Goal: Task Accomplishment & Management: Manage account settings

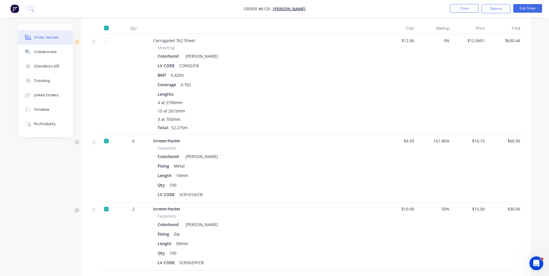
scroll to position [306, 0]
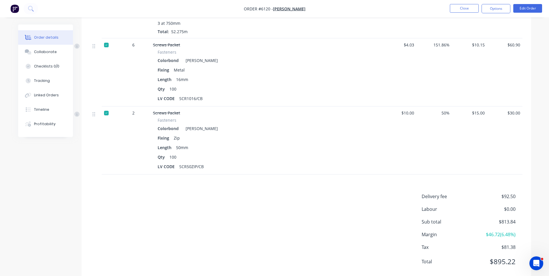
click at [231, 195] on div "Delivery fee $92.50 Labour $0.00 Sub total $813.84 Margin $46.72 ( 6.48 %) Tax …" at bounding box center [306, 233] width 432 height 80
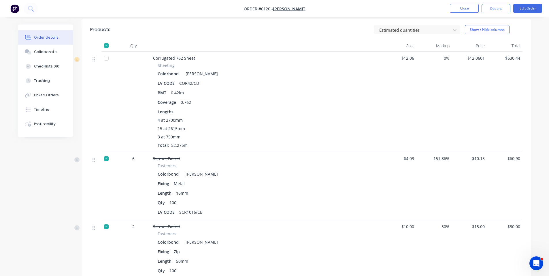
scroll to position [288, 0]
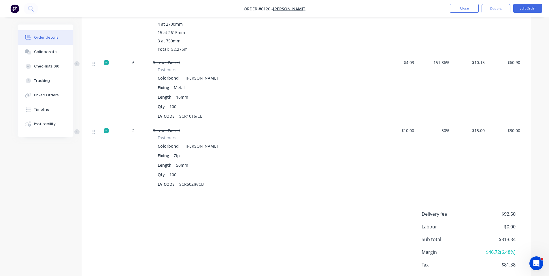
click at [313, 248] on div "Delivery fee $92.50 Labour $0.00 Sub total $813.84 Margin $46.72 ( 6.48 %) Tax …" at bounding box center [306, 250] width 432 height 80
click at [222, 210] on div "Delivery fee $92.50 Labour $0.00 Sub total $813.84 Margin $46.72 ( 6.48 %) Tax …" at bounding box center [306, 250] width 432 height 80
click at [210, 216] on div "Delivery fee $92.50 Labour $0.00 Sub total $813.84 Margin $46.72 ( 6.48 %) Tax …" at bounding box center [306, 250] width 432 height 80
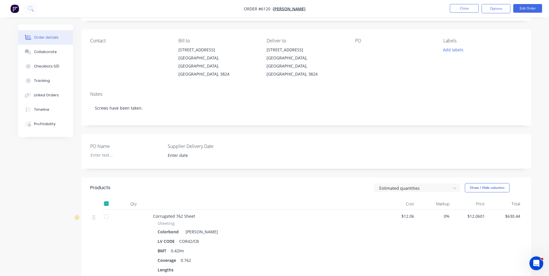
scroll to position [0, 0]
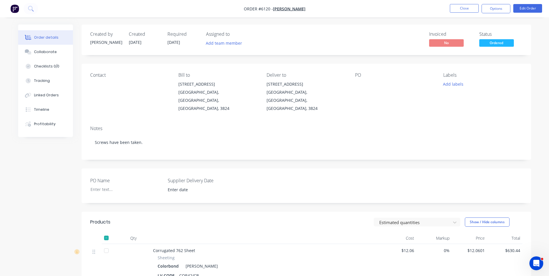
click at [357, 28] on div "Created by [PERSON_NAME] Created [DATE] Required [DATE] Assigned to Add team me…" at bounding box center [307, 40] width 450 height 31
click at [464, 6] on button "Close" at bounding box center [464, 8] width 29 height 9
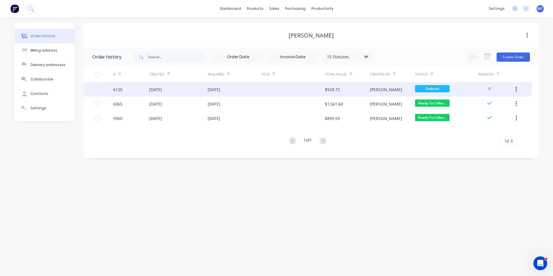
click at [216, 93] on div "[DATE]" at bounding box center [235, 89] width 54 height 14
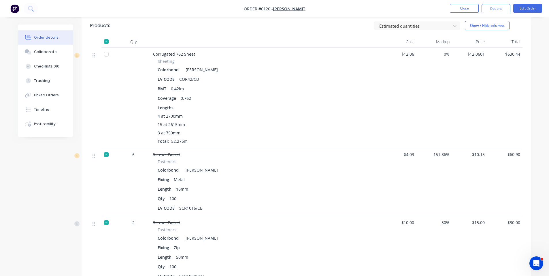
scroll to position [374, 0]
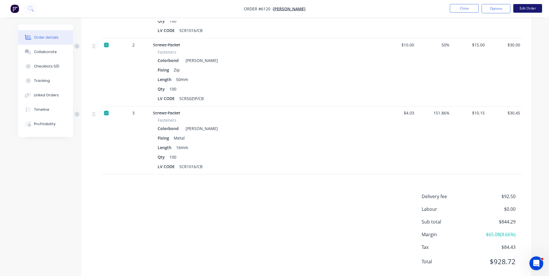
click at [533, 9] on button "Edit Order" at bounding box center [527, 8] width 29 height 9
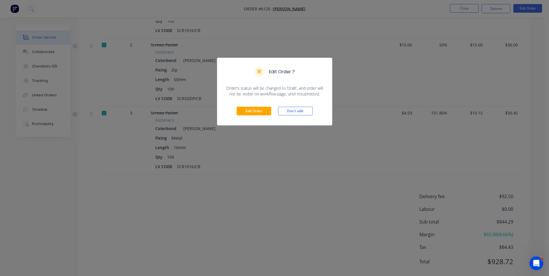
click at [236, 111] on div "Edit Order Don't edit" at bounding box center [274, 111] width 115 height 28
click at [254, 105] on div "Edit Order Don't edit" at bounding box center [274, 111] width 115 height 28
click at [253, 111] on button "Edit Order" at bounding box center [254, 111] width 35 height 9
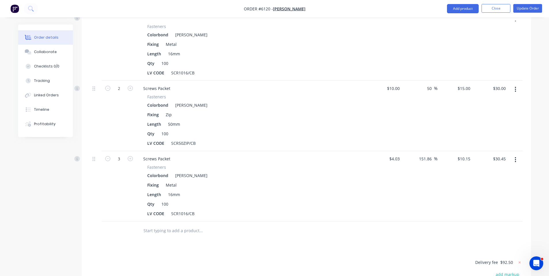
scroll to position [368, 0]
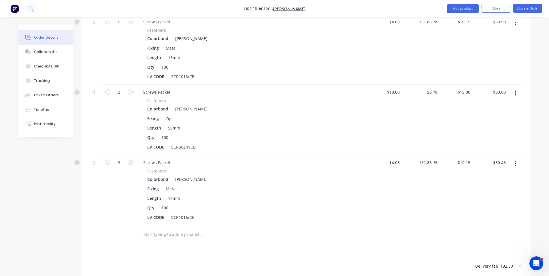
click at [516, 161] on icon "button" at bounding box center [515, 163] width 1 height 5
click at [490, 209] on div "Delete" at bounding box center [495, 213] width 44 height 8
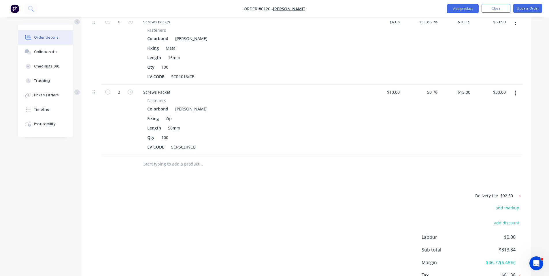
scroll to position [80, 0]
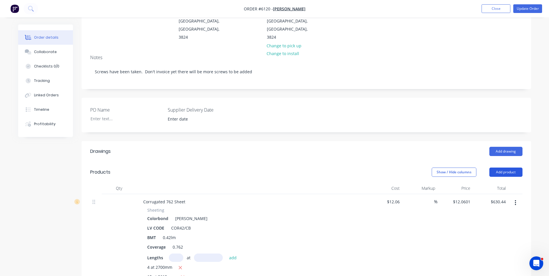
click at [500, 167] on button "Add product" at bounding box center [505, 171] width 33 height 9
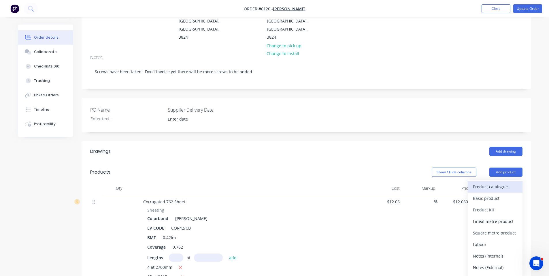
click at [503, 182] on div "Product catalogue" at bounding box center [495, 186] width 44 height 8
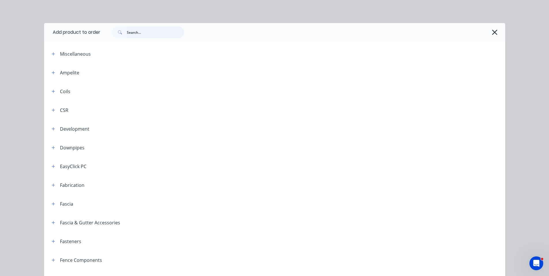
click at [151, 34] on input "text" at bounding box center [155, 33] width 57 height 12
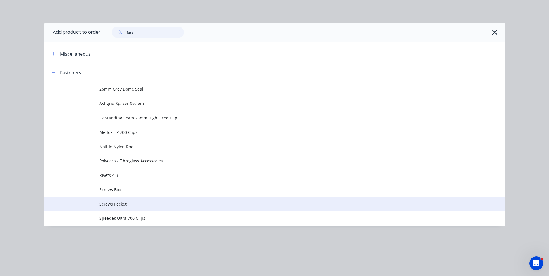
type input "fast"
click at [111, 207] on td "Screws Packet" at bounding box center [302, 204] width 406 height 14
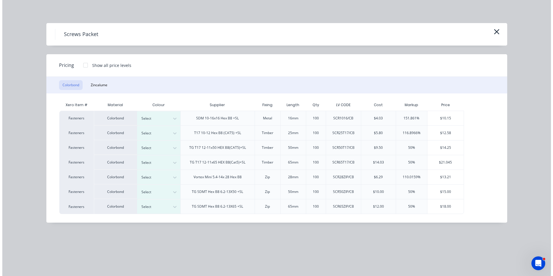
scroll to position [0, 0]
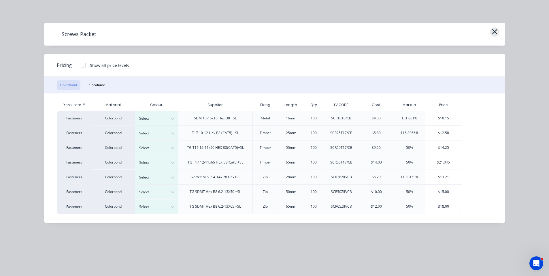
click at [498, 30] on button "button" at bounding box center [495, 31] width 10 height 9
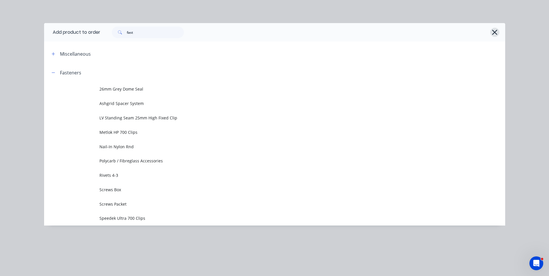
click at [495, 29] on icon "button" at bounding box center [495, 32] width 6 height 8
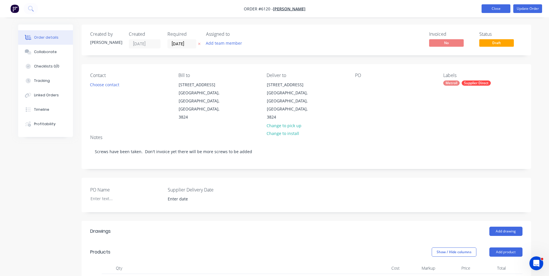
drag, startPoint x: 493, startPoint y: 9, endPoint x: 460, endPoint y: 142, distance: 137.2
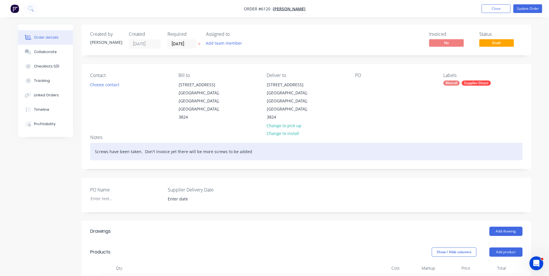
click at [493, 9] on button "Close" at bounding box center [496, 8] width 29 height 9
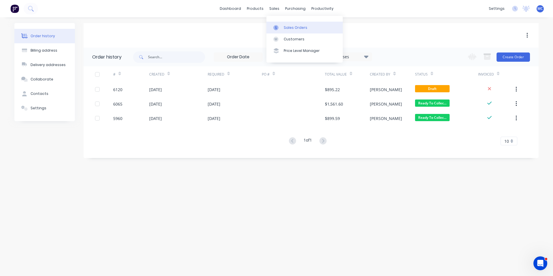
click at [289, 29] on div "Sales Orders" at bounding box center [296, 27] width 24 height 5
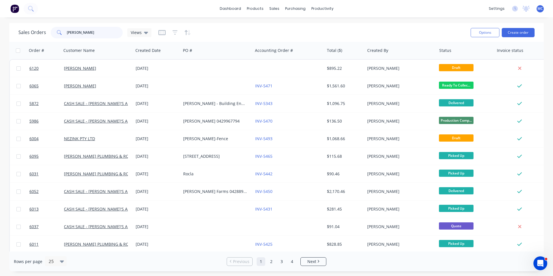
drag, startPoint x: 87, startPoint y: 32, endPoint x: 0, endPoint y: 44, distance: 87.6
click at [0, 37] on div "Sales Orders [PERSON_NAME] Views Options Create order Order # Customer Name Cre…" at bounding box center [276, 147] width 553 height 248
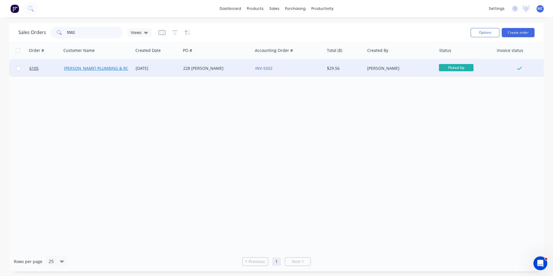
type input "5502"
click at [101, 69] on link "[PERSON_NAME] PLUMBING & ROOFING PRO PTY LTD" at bounding box center [115, 67] width 103 height 5
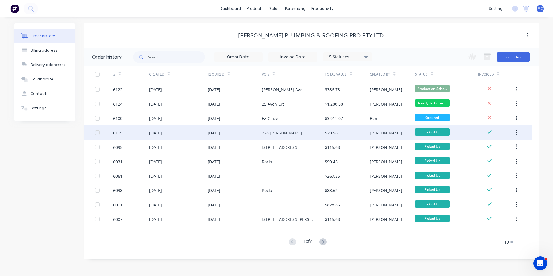
click at [162, 132] on div "[DATE]" at bounding box center [155, 133] width 13 height 6
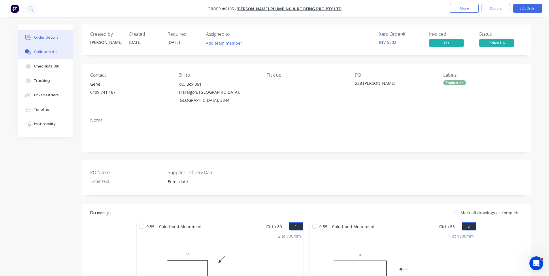
click at [48, 54] on button "Collaborate" at bounding box center [45, 52] width 55 height 14
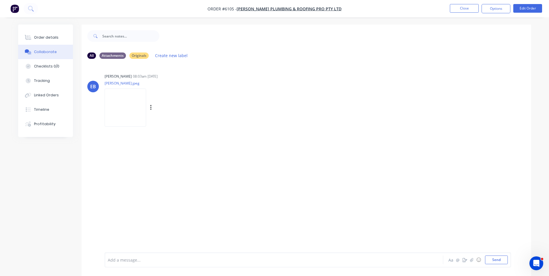
click at [114, 106] on img at bounding box center [126, 107] width 42 height 38
drag, startPoint x: 466, startPoint y: 2, endPoint x: 484, endPoint y: 22, distance: 27.0
click at [466, 2] on nav "Order #6105 - [PERSON_NAME] PLUMBING & ROOFING PRO PTY LTD Close Options Edit O…" at bounding box center [274, 8] width 549 height 17
click at [460, 6] on button "Close" at bounding box center [464, 8] width 29 height 9
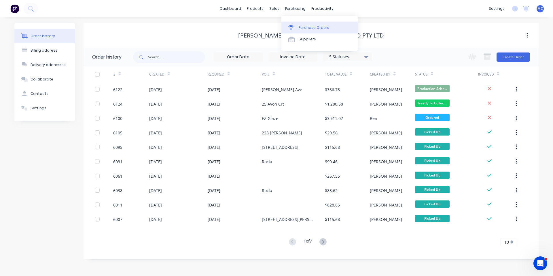
click at [302, 27] on div "Purchase Orders" at bounding box center [314, 27] width 31 height 5
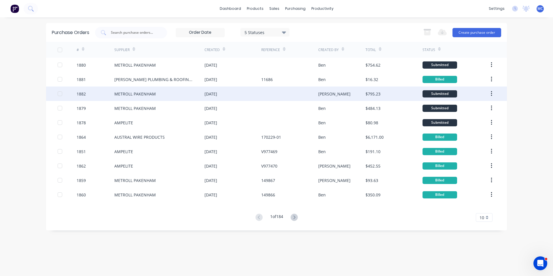
click at [130, 93] on div "METROLL PAKENHAM" at bounding box center [135, 94] width 42 height 6
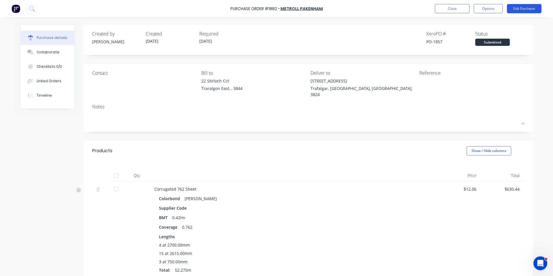
drag, startPoint x: 526, startPoint y: 7, endPoint x: 552, endPoint y: 40, distance: 42.1
click at [526, 7] on button "Edit Purchase" at bounding box center [524, 8] width 35 height 9
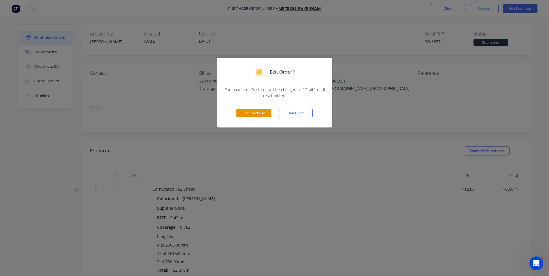
click at [242, 116] on button "Edit Purchase" at bounding box center [253, 113] width 35 height 9
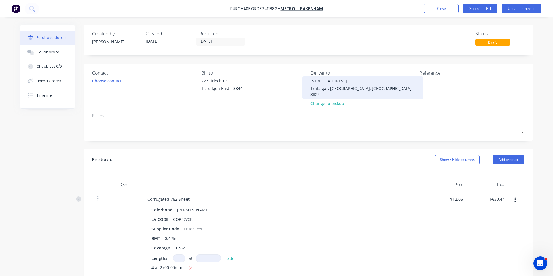
click at [315, 82] on div "[STREET_ADDRESS]" at bounding box center [363, 81] width 105 height 6
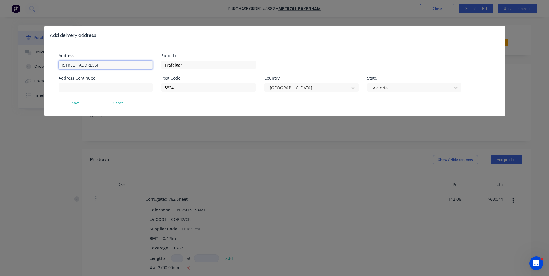
click at [67, 66] on input "[STREET_ADDRESS]" at bounding box center [106, 65] width 94 height 9
type input "[STREET_ADDRESS]"
click at [74, 102] on button "Save" at bounding box center [76, 103] width 35 height 9
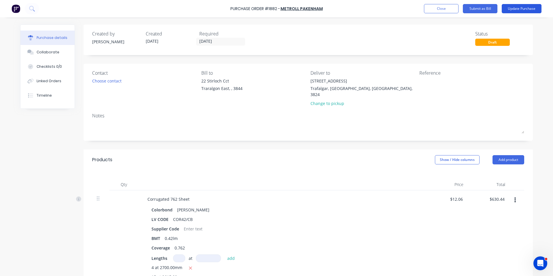
click at [525, 8] on button "Update Purchase" at bounding box center [522, 8] width 40 height 9
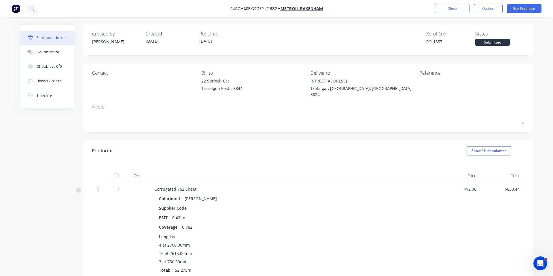
click at [528, 163] on div "Qty Price Total Corrugated 762 Sheet Colorbond Shale Grey Supplier Code BMT 0.4…" at bounding box center [309, 220] width 450 height 119
click at [319, 194] on div "Colorbond Shale Grey" at bounding box center [294, 198] width 270 height 8
click at [235, 27] on div "Created by [PERSON_NAME] Created [DATE] Required [DATE] Xero PO # PO-1857 Statu…" at bounding box center [309, 40] width 450 height 31
click at [436, 6] on button "Close" at bounding box center [452, 8] width 35 height 9
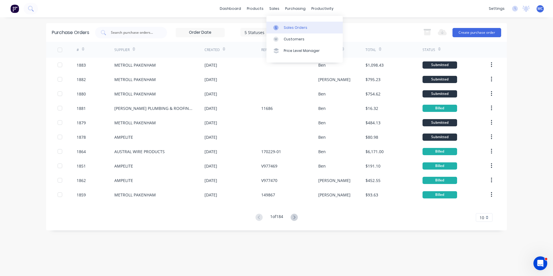
click at [287, 32] on link "Sales Orders" at bounding box center [305, 28] width 76 height 12
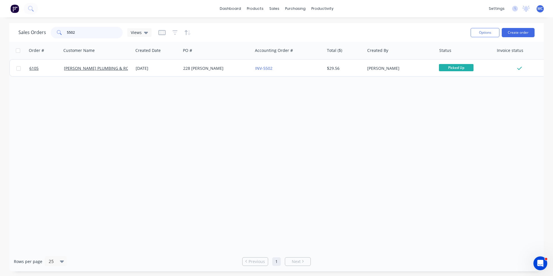
drag, startPoint x: 89, startPoint y: 35, endPoint x: 46, endPoint y: 34, distance: 43.0
click at [46, 34] on div "Sales Orders 5502 Views" at bounding box center [84, 33] width 133 height 12
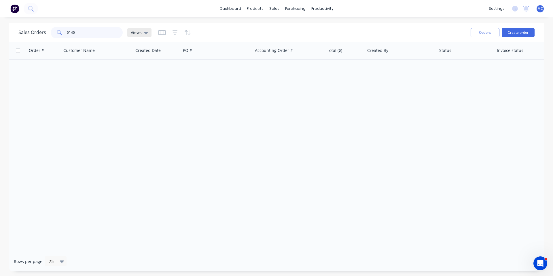
type input "5145"
click at [144, 35] on icon at bounding box center [146, 32] width 4 height 6
click at [144, 95] on button "Archived" at bounding box center [162, 93] width 66 height 7
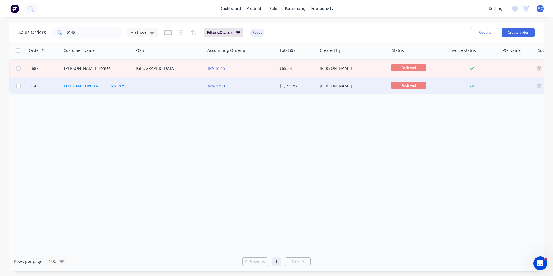
click at [100, 85] on link "LOTHIAN CONSTRUCTIONS PTY LTD" at bounding box center [98, 85] width 69 height 5
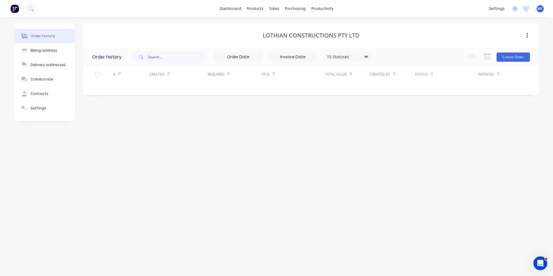
click at [355, 56] on div "15 Statuses" at bounding box center [348, 57] width 48 height 6
click at [395, 135] on label at bounding box center [395, 135] width 0 height 0
click at [395, 137] on input "checkbox" at bounding box center [397, 137] width 5 height 5
checkbox input "true"
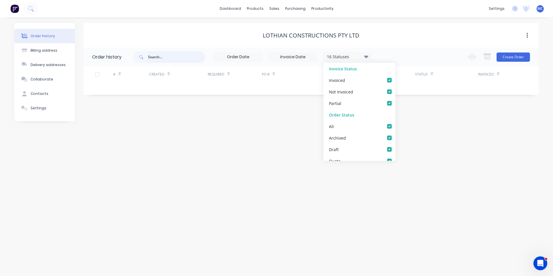
click at [165, 53] on input "text" at bounding box center [176, 57] width 57 height 12
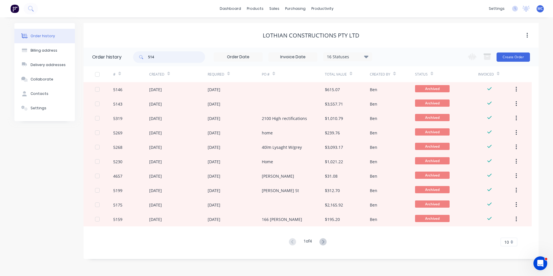
type input "5145"
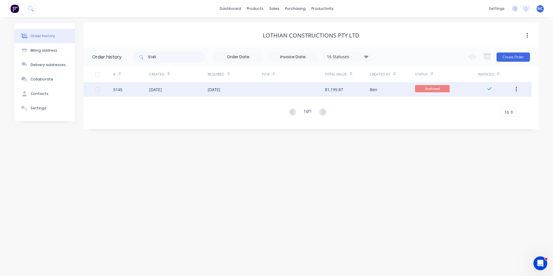
click at [221, 88] on div "[DATE]" at bounding box center [214, 89] width 13 height 6
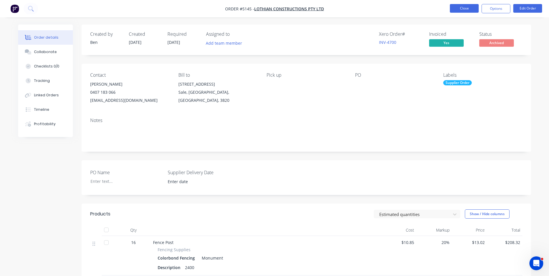
click at [464, 11] on button "Close" at bounding box center [464, 8] width 29 height 9
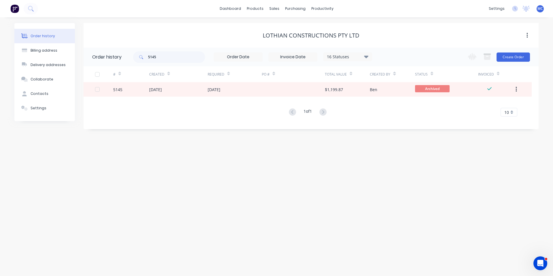
drag, startPoint x: 205, startPoint y: 1, endPoint x: 221, endPoint y: 36, distance: 37.6
click at [205, 2] on div "dashboard products sales purchasing productivity dashboard products Product Cat…" at bounding box center [276, 8] width 553 height 17
click at [182, 5] on div "dashboard products sales purchasing productivity dashboard products Product Cat…" at bounding box center [276, 8] width 553 height 17
click at [301, 167] on div "Order history Billing address Delivery addresses Collaborate Contacts Settings …" at bounding box center [276, 146] width 553 height 259
click at [338, 25] on div "LOTHIAN CONSTRUCTIONS PTY LTD" at bounding box center [311, 35] width 455 height 25
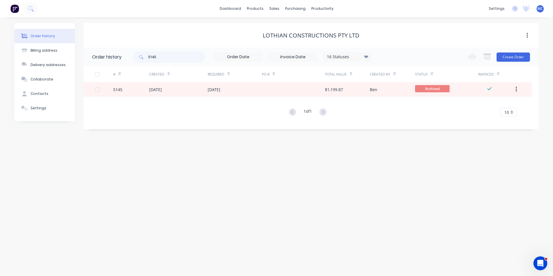
click at [441, 4] on div "dashboard products sales purchasing productivity dashboard products Product Cat…" at bounding box center [276, 8] width 553 height 17
click at [442, 30] on div "LOTHIAN CONSTRUCTIONS PTY LTD" at bounding box center [311, 35] width 455 height 10
drag, startPoint x: 471, startPoint y: 233, endPoint x: 462, endPoint y: 225, distance: 11.9
click at [468, 232] on div "Order history Billing address Delivery addresses Collaborate Contacts Settings …" at bounding box center [276, 146] width 553 height 259
click at [283, 28] on link "Sales Orders" at bounding box center [305, 28] width 76 height 12
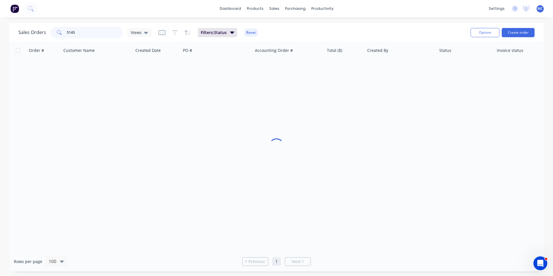
drag, startPoint x: 71, startPoint y: 32, endPoint x: 34, endPoint y: 34, distance: 36.9
click at [34, 34] on div "Sales Orders 5145 Views" at bounding box center [84, 33] width 133 height 12
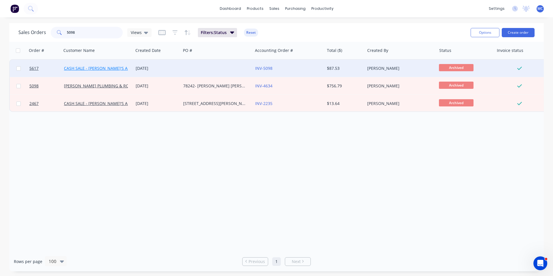
type input "5098"
click at [104, 68] on link "CASH SALE - [PERSON_NAME]'S ACCOUNT" at bounding box center [104, 67] width 80 height 5
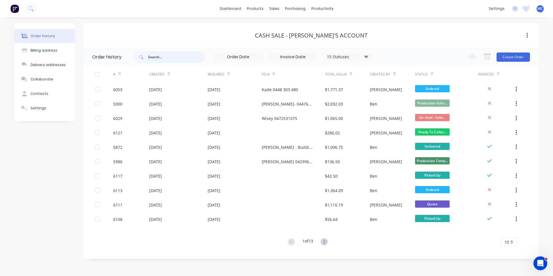
click at [172, 59] on input "text" at bounding box center [176, 57] width 57 height 12
type input "5098"
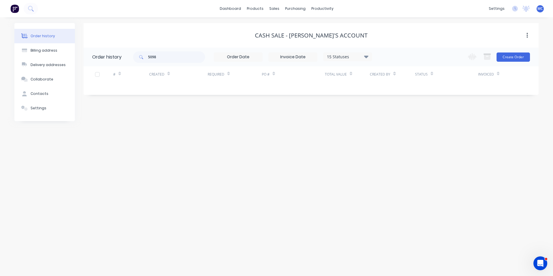
click at [359, 59] on div "15 Statuses" at bounding box center [348, 57] width 48 height 6
click at [395, 135] on label at bounding box center [395, 135] width 0 height 0
click at [395, 137] on input "checkbox" at bounding box center [397, 137] width 5 height 5
checkbox input "true"
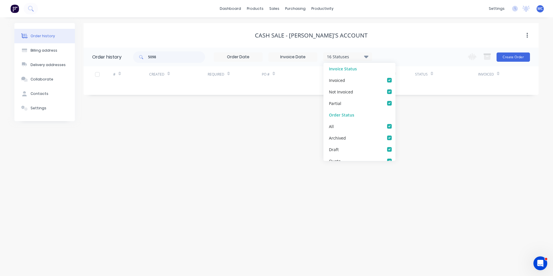
click at [316, 194] on div "Order history Billing address Delivery addresses Collaborate Contacts Settings …" at bounding box center [276, 146] width 553 height 259
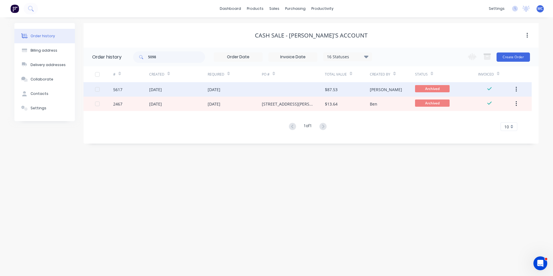
click at [214, 88] on div "[DATE]" at bounding box center [214, 89] width 13 height 6
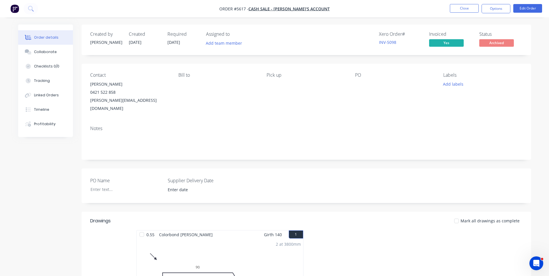
click at [323, 100] on div "Pick up" at bounding box center [306, 92] width 79 height 40
click at [136, 100] on div "[PERSON_NAME][EMAIL_ADDRESS][DOMAIN_NAME]" at bounding box center [129, 104] width 79 height 16
drag, startPoint x: 141, startPoint y: 99, endPoint x: 88, endPoint y: 105, distance: 53.0
click at [88, 105] on div "Contact [PERSON_NAME] [PHONE_NUMBER] [PERSON_NAME][EMAIL_ADDRESS][DOMAIN_NAME] …" at bounding box center [307, 92] width 450 height 57
copy div "[PERSON_NAME][EMAIL_ADDRESS][DOMAIN_NAME]"
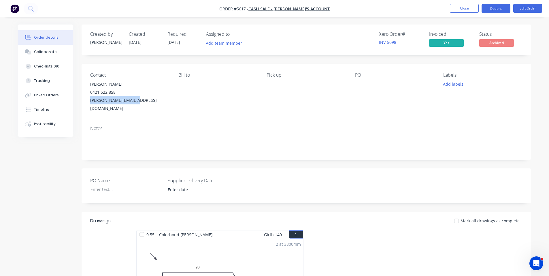
click at [492, 7] on button "Options" at bounding box center [496, 8] width 29 height 9
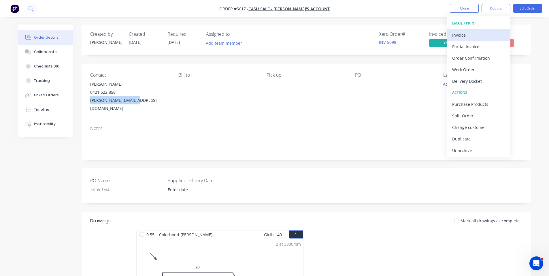
click at [456, 36] on div "Invoice" at bounding box center [478, 35] width 53 height 8
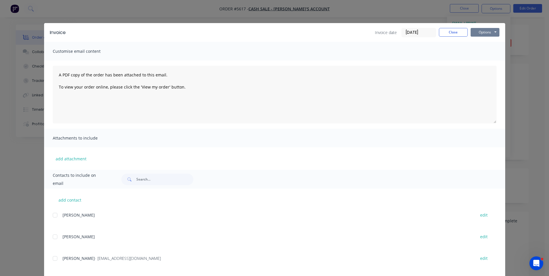
click at [483, 32] on button "Options" at bounding box center [485, 32] width 29 height 9
click at [485, 50] on button "Print" at bounding box center [489, 52] width 37 height 10
click at [451, 28] on button "Close" at bounding box center [453, 32] width 29 height 9
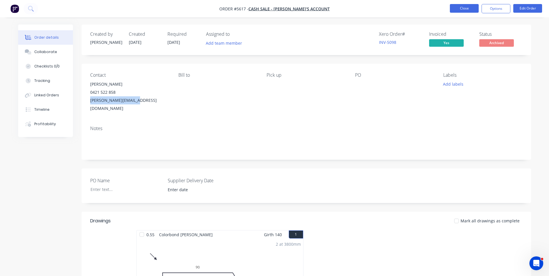
click at [466, 8] on button "Close" at bounding box center [464, 8] width 29 height 9
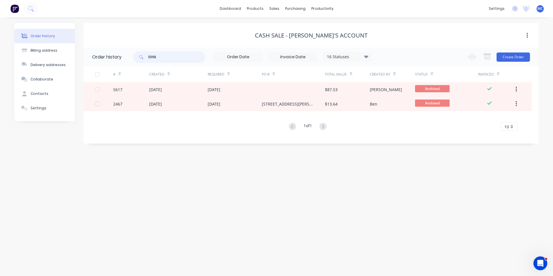
drag, startPoint x: 167, startPoint y: 55, endPoint x: 93, endPoint y: 55, distance: 74.4
click at [93, 55] on header "Order history 5098 16 Statuses Invoice Status Invoiced Not Invoiced Partial Ord…" at bounding box center [311, 57] width 455 height 19
type input "5171"
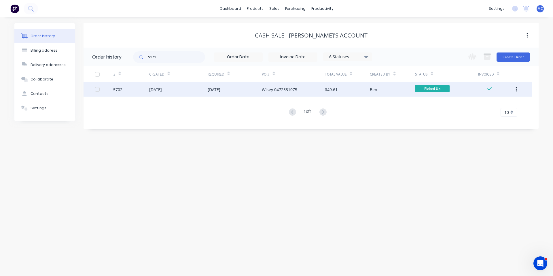
click at [265, 94] on div "Wisey 0472531075" at bounding box center [293, 89] width 63 height 14
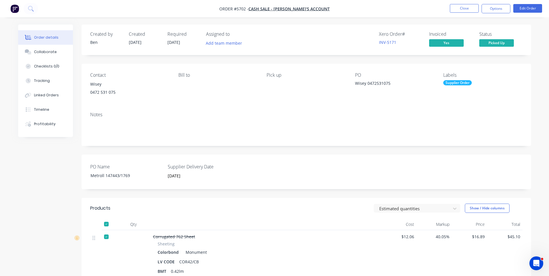
click at [310, 29] on div "Created by [PERSON_NAME] Created [DATE] Required [DATE] Assigned to Add team me…" at bounding box center [307, 40] width 450 height 31
click at [374, 5] on nav "Order #5702 - CASH SALE - BEN'S ACCOUNT Close Options Edit Order" at bounding box center [274, 8] width 549 height 17
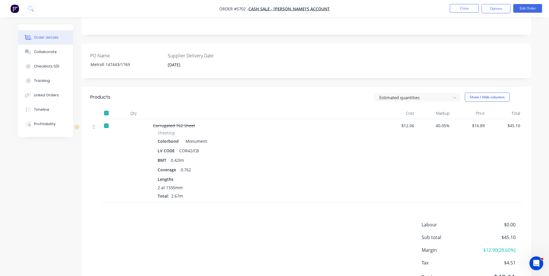
scroll to position [140, 0]
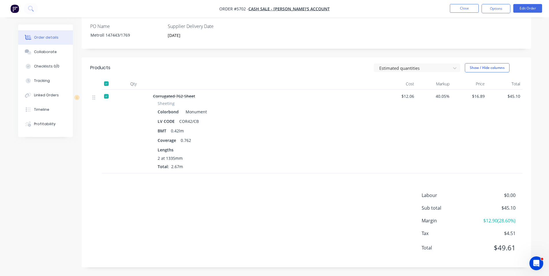
click at [249, 243] on div "Labour $0.00 Sub total $45.10 Margin $12.90 ( 28.60 %) Tax $4.51 Total $49.61" at bounding box center [306, 225] width 432 height 67
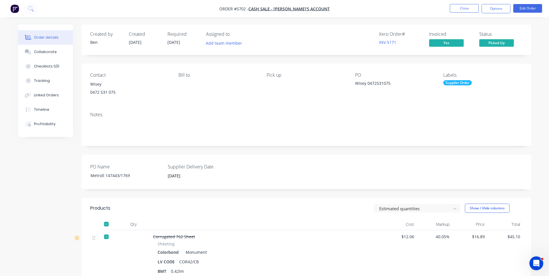
drag, startPoint x: 366, startPoint y: 5, endPoint x: 346, endPoint y: 164, distance: 159.8
click at [366, 6] on nav "Order #5702 - CASH SALE - BEN'S ACCOUNT Close Options Edit Order" at bounding box center [274, 8] width 549 height 17
click at [357, 10] on nav "Order #5702 - CASH SALE - BEN'S ACCOUNT Close Options Edit Order" at bounding box center [274, 8] width 549 height 17
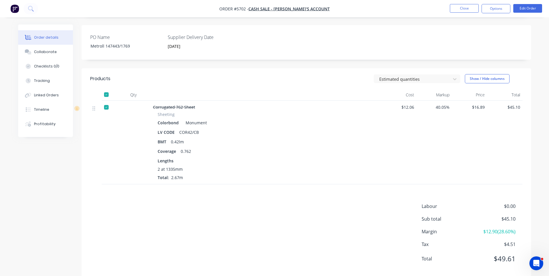
scroll to position [140, 0]
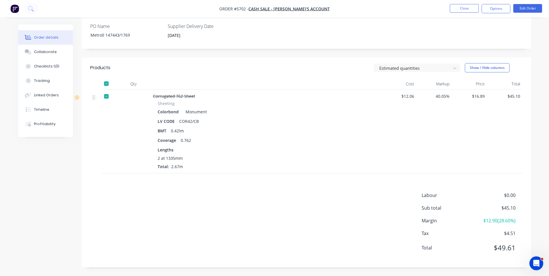
click at [252, 237] on div "Labour $0.00 Sub total $45.10 Margin $12.90 ( 28.60 %) Tax $4.51 Total $49.61" at bounding box center [306, 225] width 432 height 67
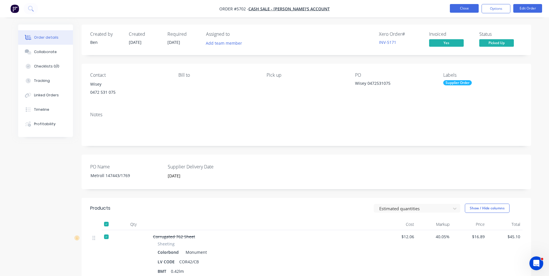
click at [461, 8] on button "Close" at bounding box center [464, 8] width 29 height 9
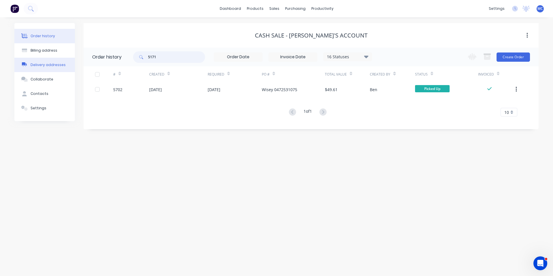
drag, startPoint x: 165, startPoint y: 58, endPoint x: 32, endPoint y: 59, distance: 132.3
click at [32, 59] on div "Order history Billing address Delivery addresses Collaborate Contacts Settings …" at bounding box center [276, 76] width 525 height 106
type input "5098"
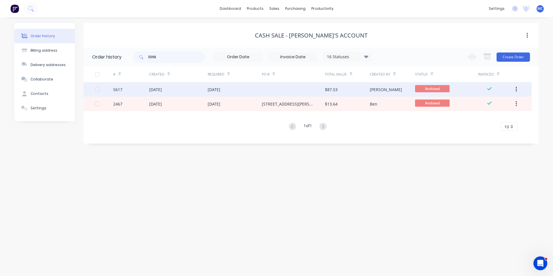
click at [215, 87] on div "[DATE]" at bounding box center [214, 89] width 13 height 6
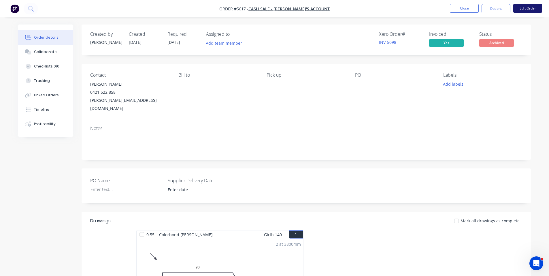
click at [528, 10] on button "Edit Order" at bounding box center [527, 8] width 29 height 9
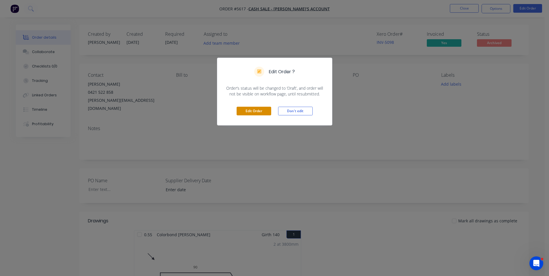
click at [256, 109] on button "Edit Order" at bounding box center [254, 111] width 35 height 9
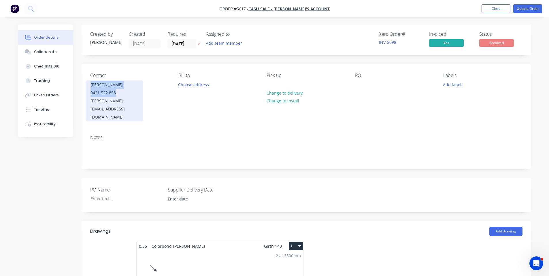
drag, startPoint x: 91, startPoint y: 84, endPoint x: 125, endPoint y: 95, distance: 35.6
click at [125, 95] on div "[PERSON_NAME] 0421 522 858 [PERSON_NAME][EMAIL_ADDRESS][DOMAIN_NAME]" at bounding box center [115, 100] width 58 height 41
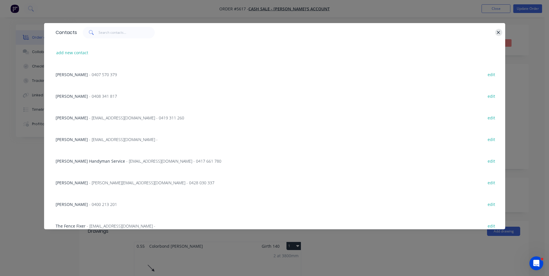
click at [501, 31] on button "button" at bounding box center [498, 32] width 7 height 7
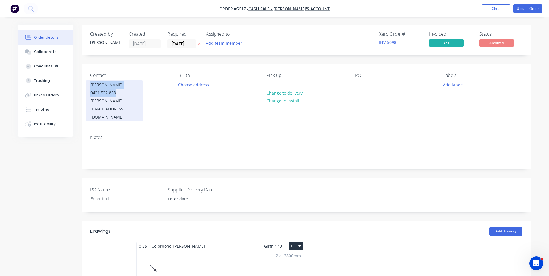
copy div "[PERSON_NAME] 0421 522 858"
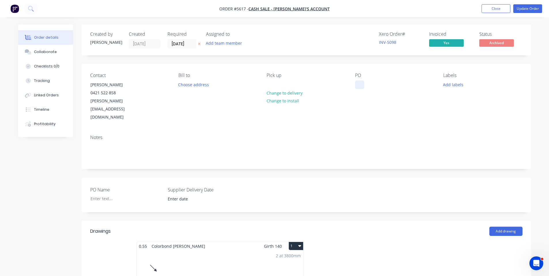
click at [362, 82] on div at bounding box center [359, 84] width 9 height 8
paste div
click at [377, 101] on div "PO [PERSON_NAME] Marriot0421 522 858" at bounding box center [394, 97] width 79 height 49
click at [525, 10] on button "Update Order" at bounding box center [527, 8] width 29 height 9
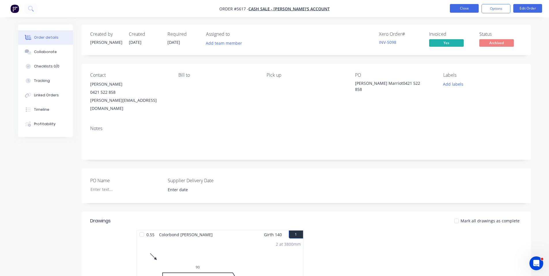
click at [463, 12] on button "Close" at bounding box center [464, 8] width 29 height 9
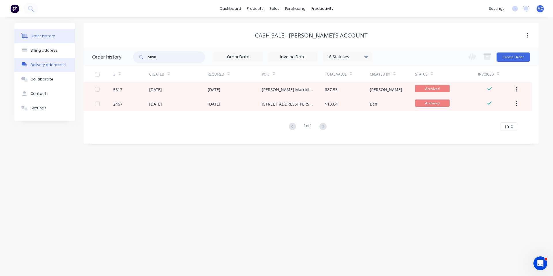
drag, startPoint x: 172, startPoint y: 59, endPoint x: 63, endPoint y: 59, distance: 109.5
click at [63, 59] on div "Order history Billing address Delivery addresses Collaborate Contacts Settings …" at bounding box center [276, 83] width 525 height 120
type input "5343"
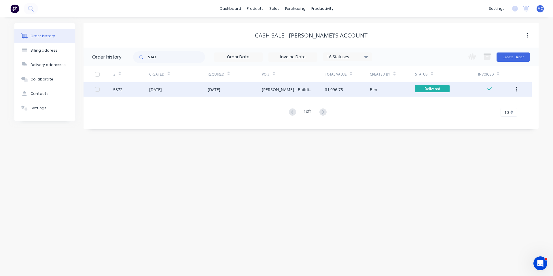
click at [286, 92] on div "[PERSON_NAME] - Building Engineering0403 477 724" at bounding box center [288, 89] width 52 height 6
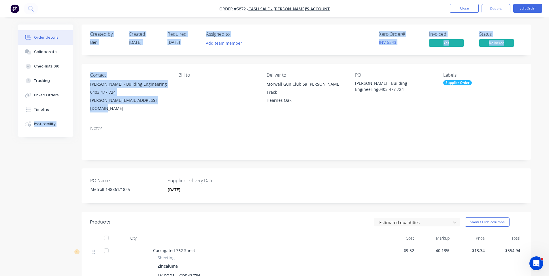
drag, startPoint x: 129, startPoint y: 101, endPoint x: 78, endPoint y: 106, distance: 52.1
drag, startPoint x: 78, startPoint y: 106, endPoint x: 152, endPoint y: 110, distance: 74.8
click at [152, 110] on div "Contact [PERSON_NAME] - Building Engineering 0403 477 724 [PERSON_NAME][EMAIL_A…" at bounding box center [307, 92] width 450 height 57
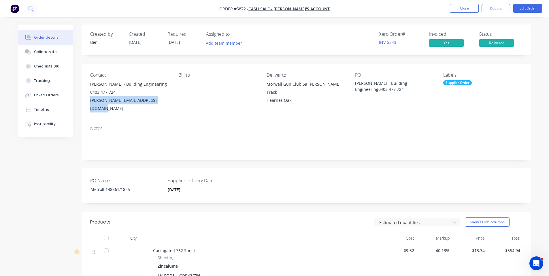
drag, startPoint x: 165, startPoint y: 100, endPoint x: 90, endPoint y: 104, distance: 75.0
click at [90, 104] on div "[PERSON_NAME][EMAIL_ADDRESS][DOMAIN_NAME]" at bounding box center [129, 104] width 79 height 16
copy div "[PERSON_NAME][EMAIL_ADDRESS][DOMAIN_NAME]"
drag, startPoint x: 494, startPoint y: 6, endPoint x: 518, endPoint y: 31, distance: 34.9
click at [494, 6] on button "Options" at bounding box center [496, 8] width 29 height 9
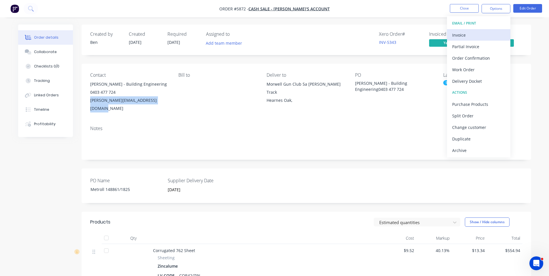
click at [459, 34] on div "Invoice" at bounding box center [478, 35] width 53 height 8
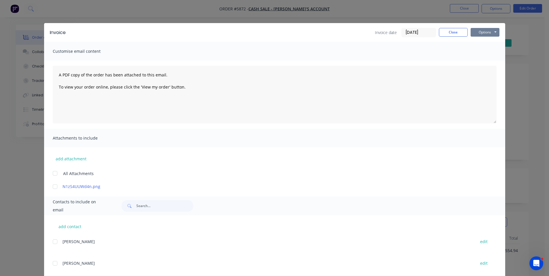
click at [494, 33] on button "Options" at bounding box center [485, 32] width 29 height 9
click at [481, 50] on button "Print" at bounding box center [489, 52] width 37 height 10
click at [458, 35] on button "Close" at bounding box center [453, 32] width 29 height 9
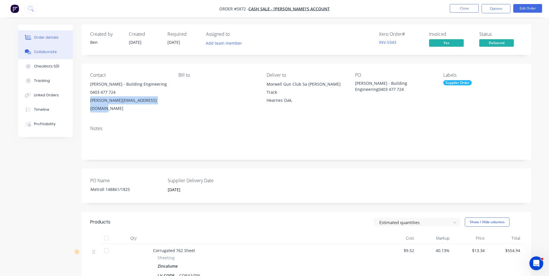
click at [37, 54] on div "Collaborate" at bounding box center [45, 51] width 23 height 5
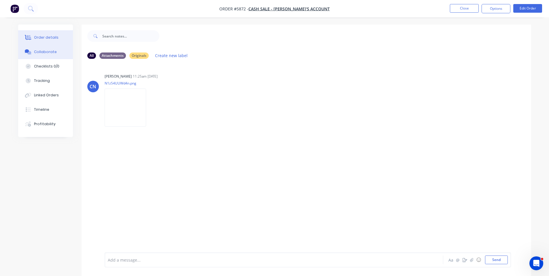
click at [37, 38] on div "Order details" at bounding box center [46, 37] width 25 height 5
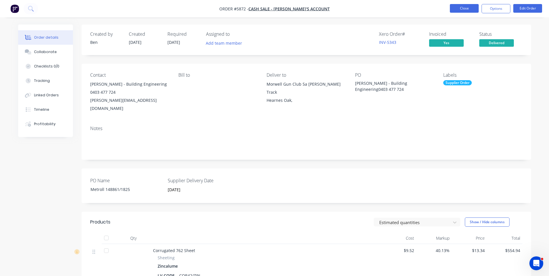
click at [471, 7] on button "Close" at bounding box center [464, 8] width 29 height 9
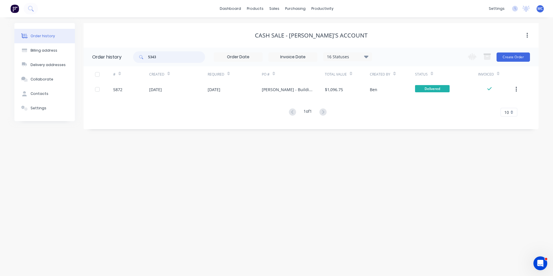
drag, startPoint x: 165, startPoint y: 54, endPoint x: 107, endPoint y: 54, distance: 58.2
click at [107, 54] on header "Order history 5343 16 Statuses Invoice Status Invoiced Not Invoiced Partial Ord…" at bounding box center [311, 57] width 455 height 19
click at [282, 25] on div at bounding box center [278, 27] width 9 height 5
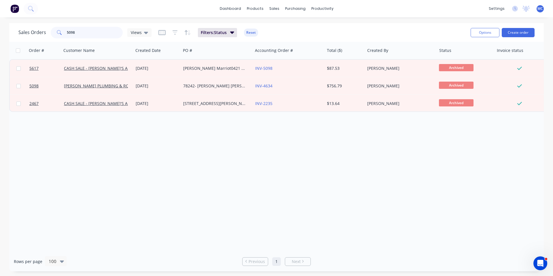
drag, startPoint x: 86, startPoint y: 33, endPoint x: 38, endPoint y: 31, distance: 48.5
click at [38, 31] on div "Sales Orders 5098 Views" at bounding box center [84, 33] width 133 height 12
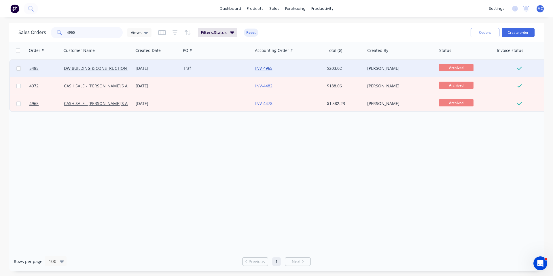
type input "4965"
click at [263, 68] on link "INV-4965" at bounding box center [263, 67] width 17 height 5
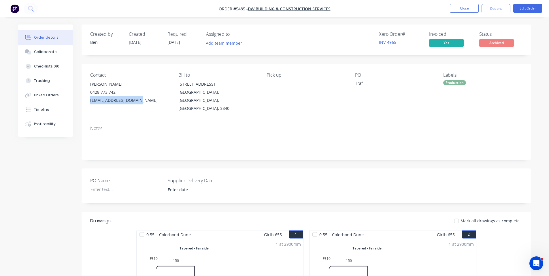
drag, startPoint x: 142, startPoint y: 102, endPoint x: 86, endPoint y: 102, distance: 55.6
click at [86, 102] on div "Contact [PERSON_NAME] [PHONE_NUMBER] [EMAIL_ADDRESS][DOMAIN_NAME] Bill to [STRE…" at bounding box center [307, 92] width 450 height 57
copy div "[EMAIL_ADDRESS][DOMAIN_NAME]"
click at [498, 12] on button "Options" at bounding box center [496, 8] width 29 height 9
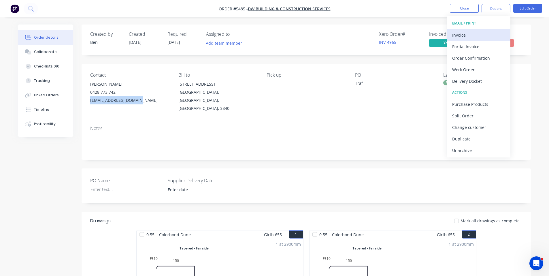
click at [457, 36] on div "Invoice" at bounding box center [478, 35] width 53 height 8
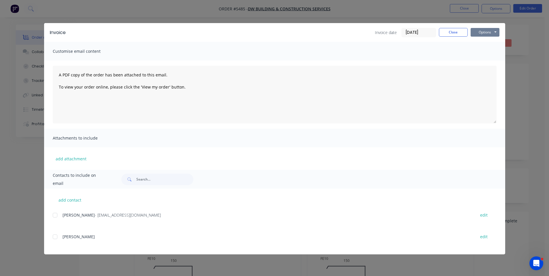
click at [494, 30] on button "Options" at bounding box center [485, 32] width 29 height 9
click at [487, 51] on button "Print" at bounding box center [489, 52] width 37 height 10
click at [456, 31] on button "Close" at bounding box center [453, 32] width 29 height 9
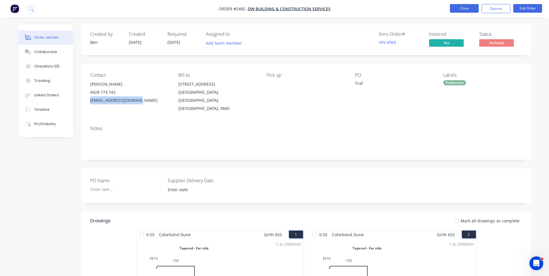
click at [468, 7] on button "Close" at bounding box center [464, 8] width 29 height 9
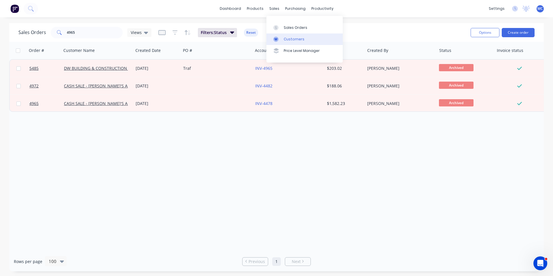
click at [296, 35] on link "Customers" at bounding box center [305, 39] width 76 height 12
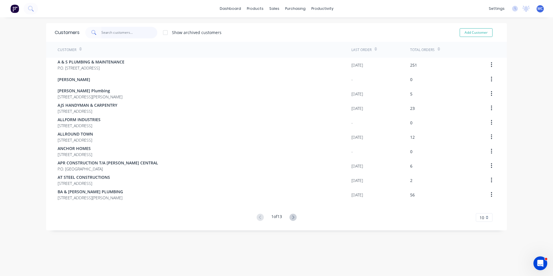
click at [119, 36] on input "text" at bounding box center [129, 33] width 56 height 12
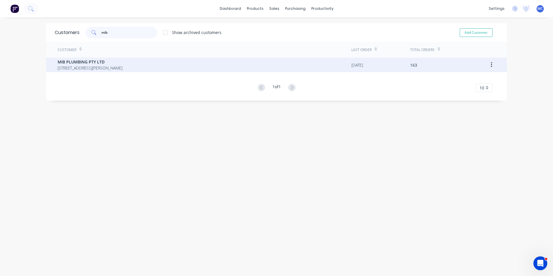
type input "mib"
click at [73, 66] on span "[STREET_ADDRESS][PERSON_NAME]" at bounding box center [90, 68] width 65 height 6
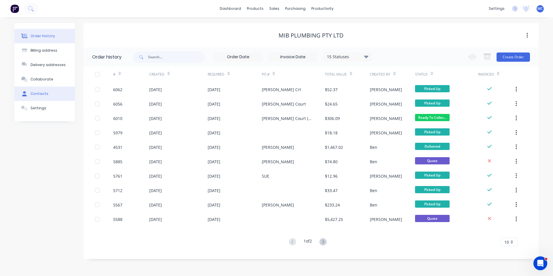
click at [45, 97] on button "Contacts" at bounding box center [44, 93] width 61 height 14
select select "AU"
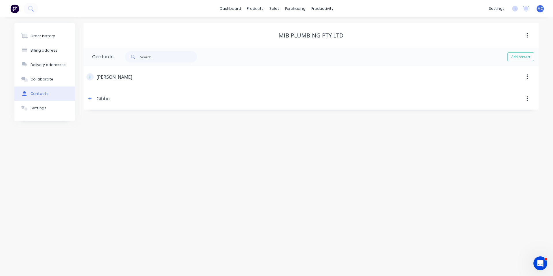
click at [90, 78] on icon "button" at bounding box center [89, 76] width 3 height 3
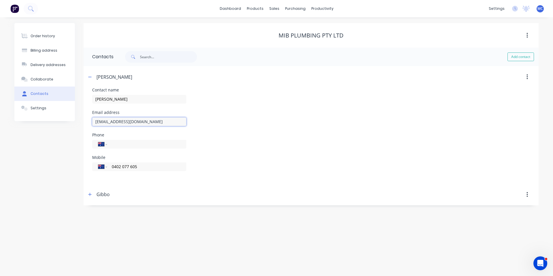
drag, startPoint x: 157, startPoint y: 121, endPoint x: 71, endPoint y: 122, distance: 85.9
click at [73, 121] on div "Order history Billing address Delivery addresses Collaborate Contacts Settings …" at bounding box center [276, 114] width 525 height 182
click at [272, 24] on link "Sales Orders" at bounding box center [305, 28] width 76 height 12
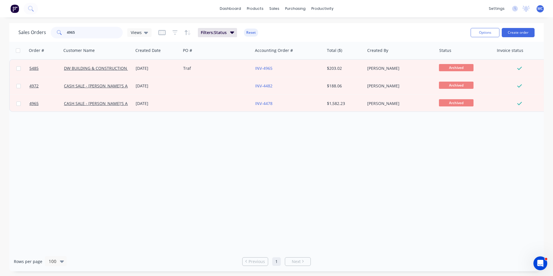
drag, startPoint x: 87, startPoint y: 27, endPoint x: 49, endPoint y: 32, distance: 38.3
click at [49, 32] on div "Sales Orders 4965 Views" at bounding box center [84, 33] width 133 height 12
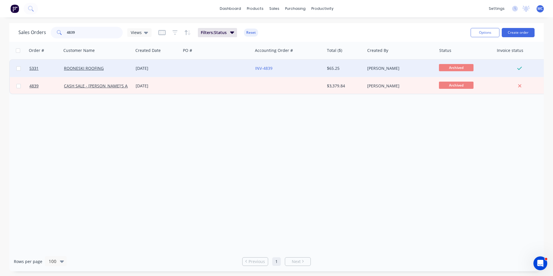
type input "4839"
click at [147, 68] on div "[DATE]" at bounding box center [157, 68] width 43 height 6
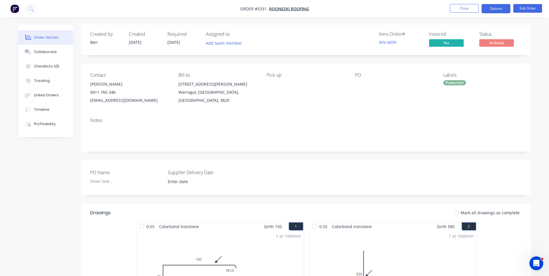
click at [498, 10] on button "Options" at bounding box center [496, 8] width 29 height 9
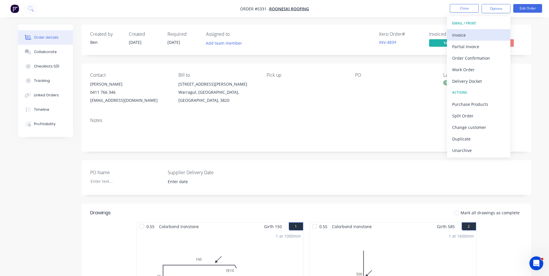
click at [467, 34] on div "Invoice" at bounding box center [478, 35] width 53 height 8
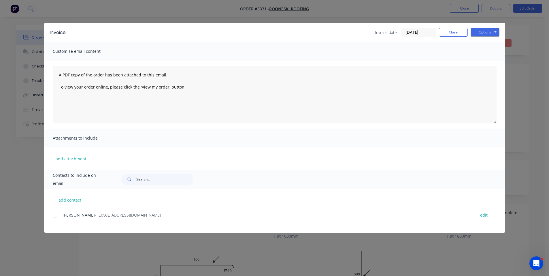
drag, startPoint x: 490, startPoint y: 27, endPoint x: 490, endPoint y: 32, distance: 4.9
click at [490, 27] on div "Invoice Invoice date [DATE] Close Options Preview Print Email" at bounding box center [274, 32] width 461 height 19
click at [484, 33] on button "Options" at bounding box center [485, 32] width 29 height 9
click at [488, 44] on button "Preview" at bounding box center [489, 43] width 37 height 10
drag, startPoint x: 149, startPoint y: 215, endPoint x: 88, endPoint y: 219, distance: 61.0
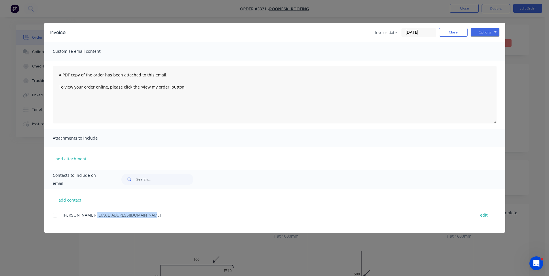
click at [88, 219] on div "[PERSON_NAME] - [EMAIL_ADDRESS][DOMAIN_NAME] edit" at bounding box center [279, 218] width 453 height 15
copy span "[EMAIL_ADDRESS][DOMAIN_NAME]"
drag, startPoint x: 458, startPoint y: 34, endPoint x: 373, endPoint y: 25, distance: 85.9
click at [458, 34] on button "Close" at bounding box center [453, 32] width 29 height 9
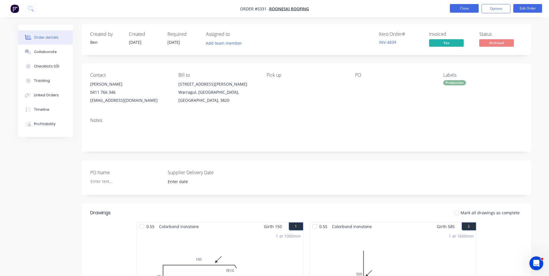
click at [471, 5] on button "Close" at bounding box center [464, 8] width 29 height 9
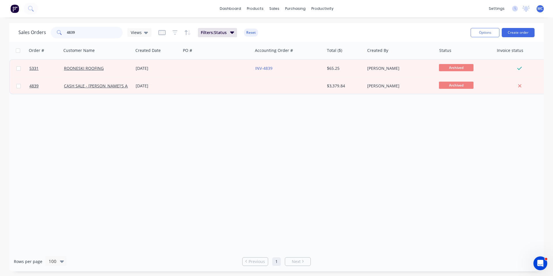
drag, startPoint x: 22, startPoint y: 33, endPoint x: 12, endPoint y: 35, distance: 11.2
click at [14, 33] on div "Sales Orders 4839 Views Filters: Status Reset Options Create order" at bounding box center [276, 32] width 535 height 19
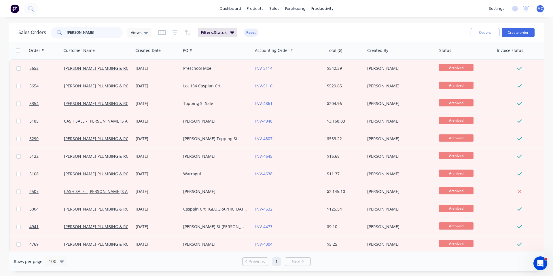
drag, startPoint x: 91, startPoint y: 31, endPoint x: 25, endPoint y: 33, distance: 65.5
click at [27, 32] on div "Sales Orders [PERSON_NAME] Views" at bounding box center [84, 33] width 133 height 12
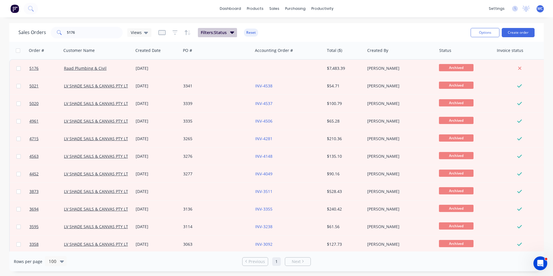
click at [231, 34] on icon "button" at bounding box center [232, 32] width 4 height 6
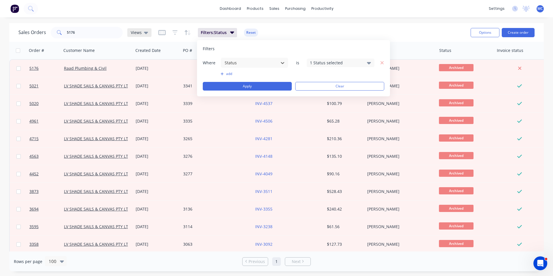
click at [143, 34] on div "Views" at bounding box center [139, 32] width 17 height 5
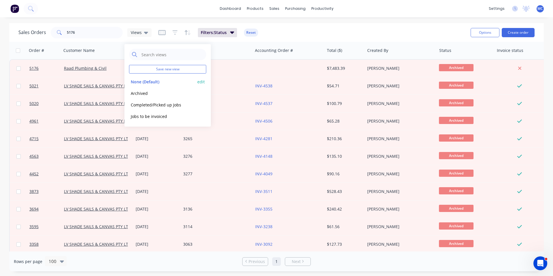
click at [147, 81] on button "None (Default)" at bounding box center [162, 81] width 66 height 7
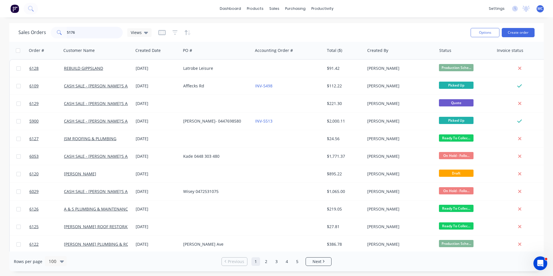
click at [95, 35] on input "5176" at bounding box center [95, 33] width 56 height 12
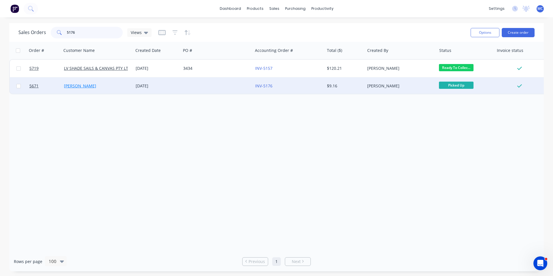
type input "5176"
click at [72, 85] on link "[PERSON_NAME]" at bounding box center [80, 85] width 32 height 5
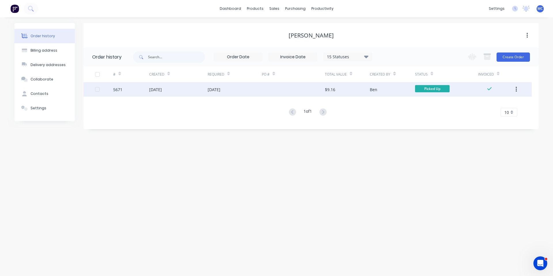
click at [221, 88] on div "[DATE]" at bounding box center [214, 89] width 13 height 6
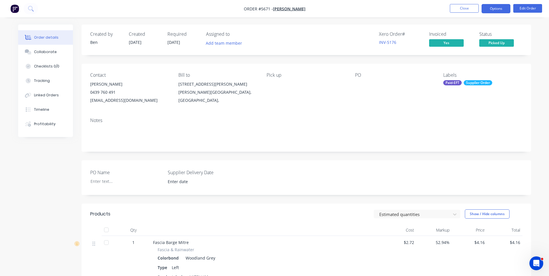
click at [501, 10] on button "Options" at bounding box center [496, 8] width 29 height 9
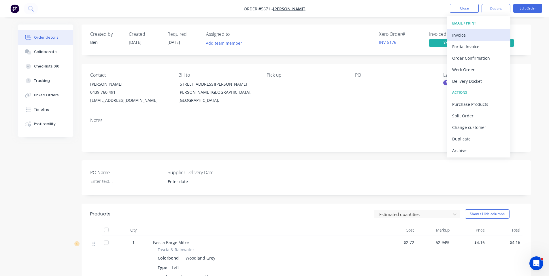
click at [465, 32] on div "Invoice" at bounding box center [478, 35] width 53 height 8
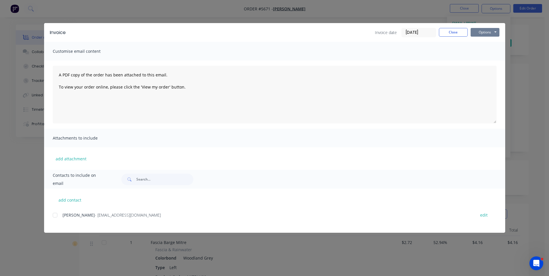
click at [492, 33] on button "Options" at bounding box center [485, 32] width 29 height 9
click at [489, 52] on button "Print" at bounding box center [489, 52] width 37 height 10
